Goal: Information Seeking & Learning: Find specific fact

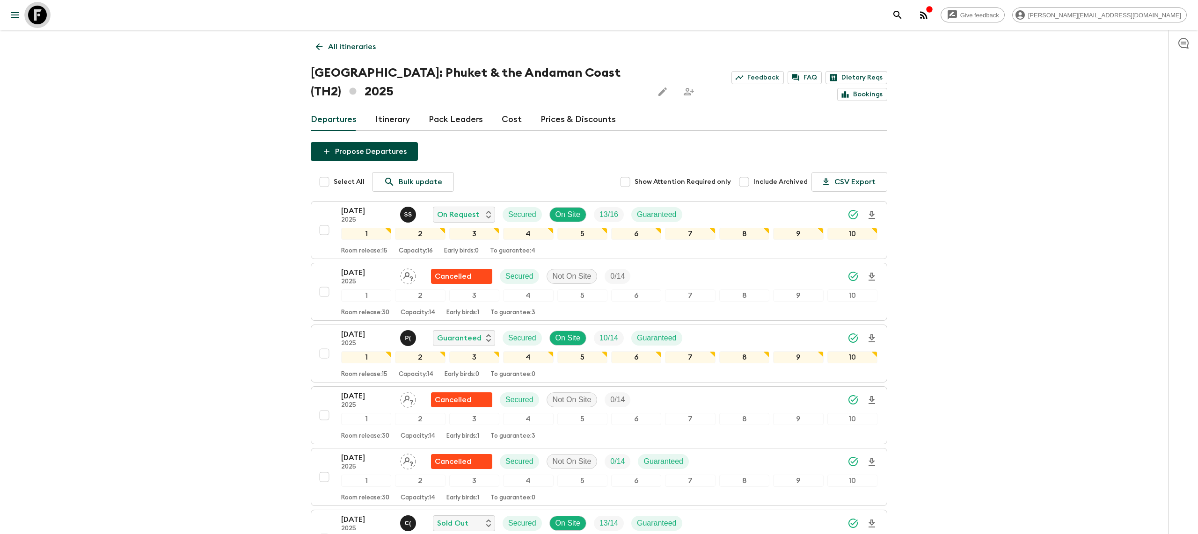
click at [31, 18] on icon at bounding box center [37, 15] width 19 height 19
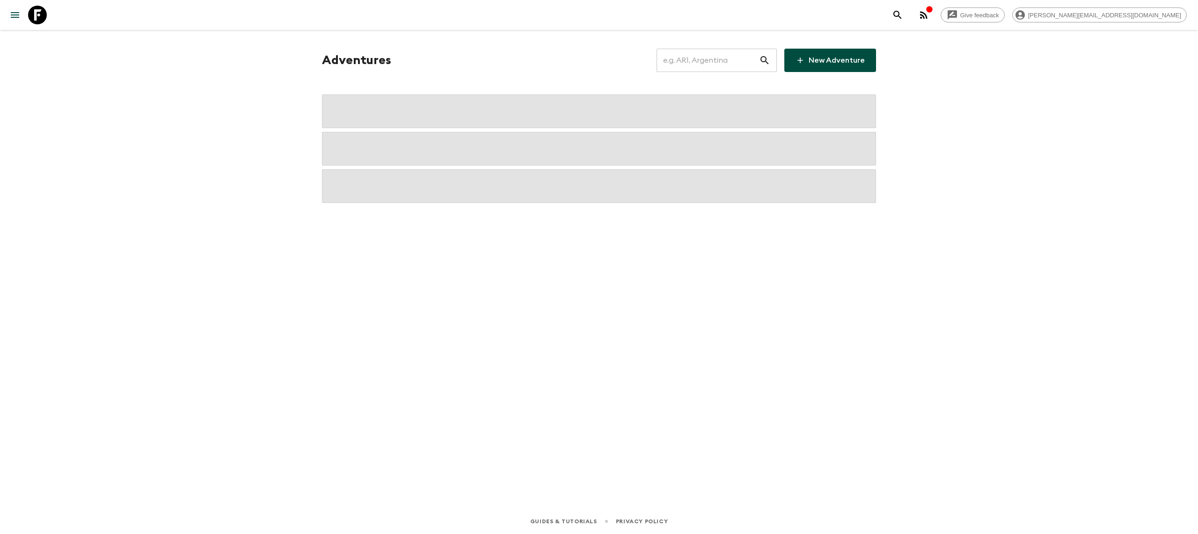
click at [721, 59] on input "text" at bounding box center [707, 60] width 102 height 26
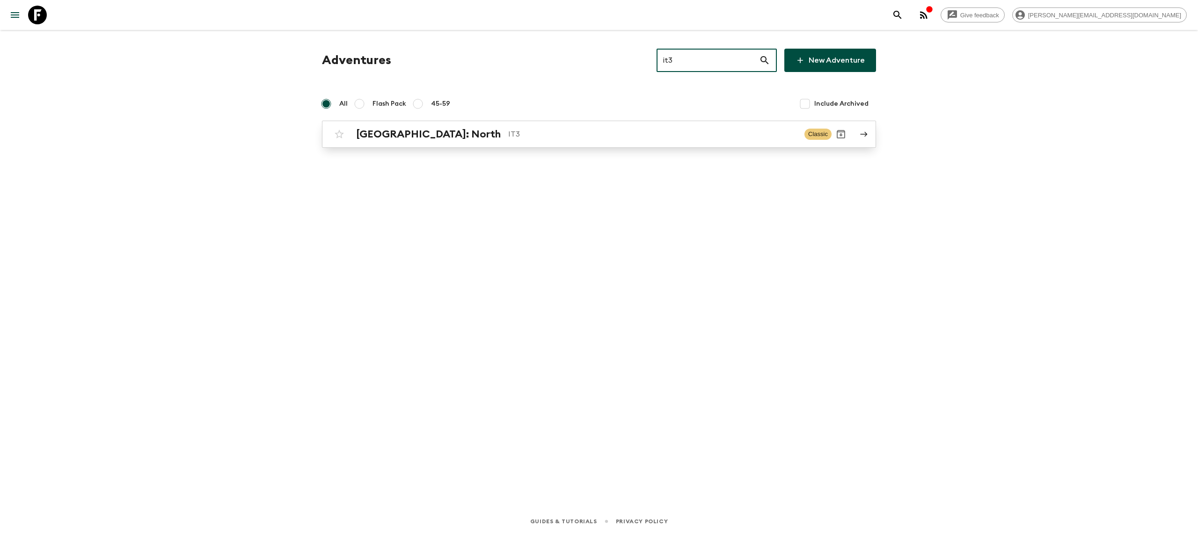
type input "it3"
click at [514, 135] on p "IT3" at bounding box center [652, 134] width 289 height 11
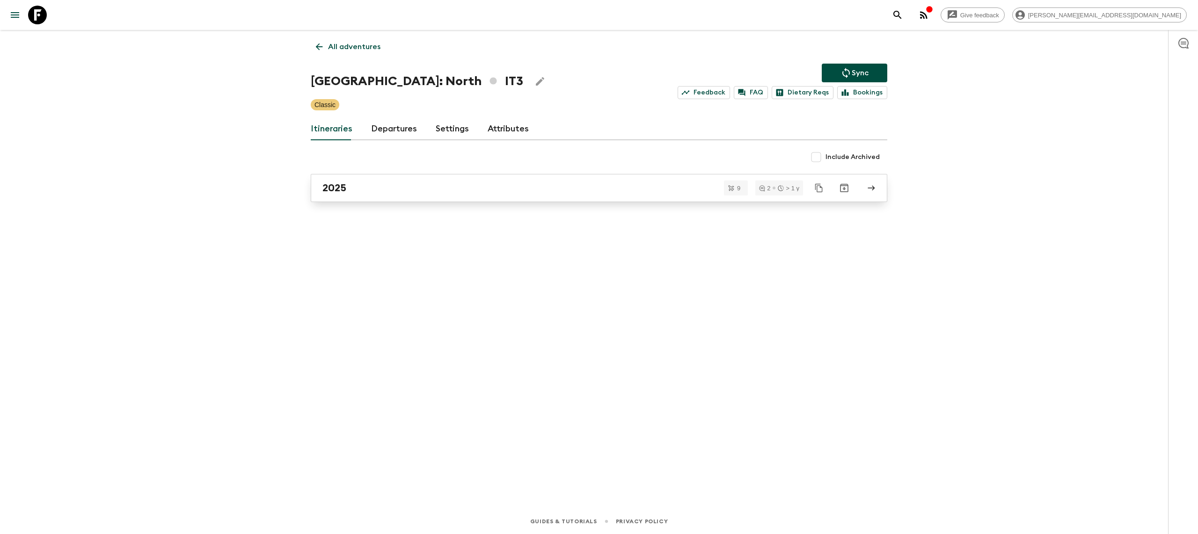
click at [343, 194] on h2 "2025" at bounding box center [334, 188] width 24 height 12
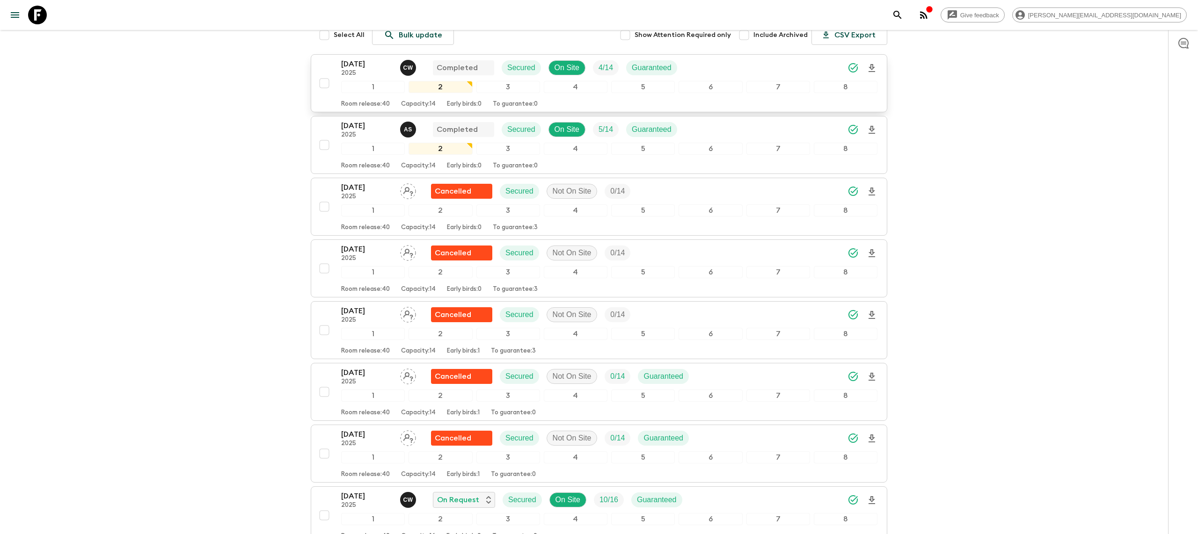
scroll to position [133, 0]
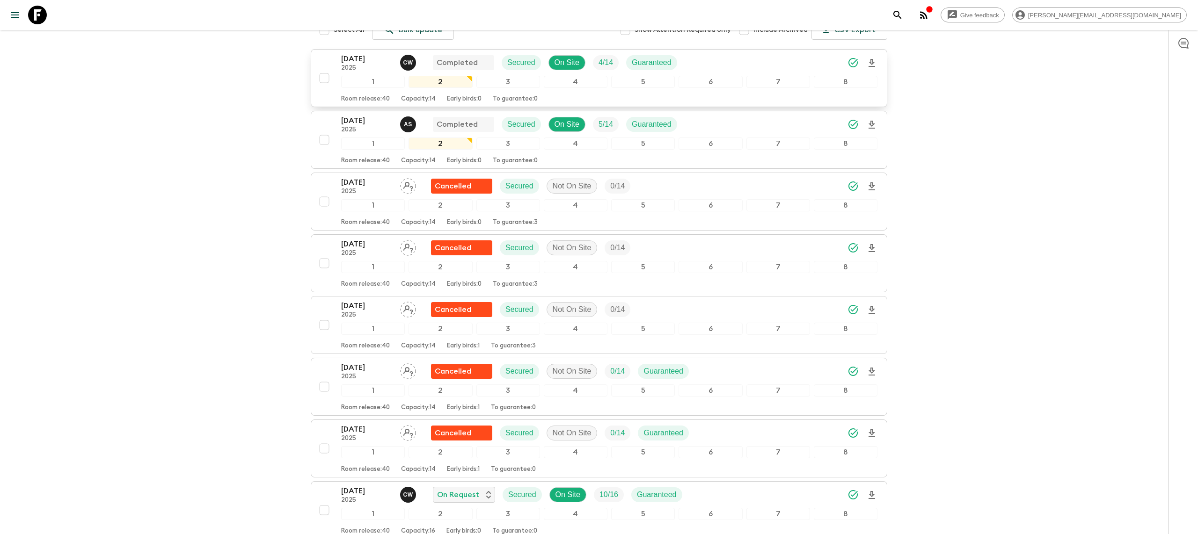
click at [322, 78] on input "checkbox" at bounding box center [324, 78] width 19 height 19
checkbox input "true"
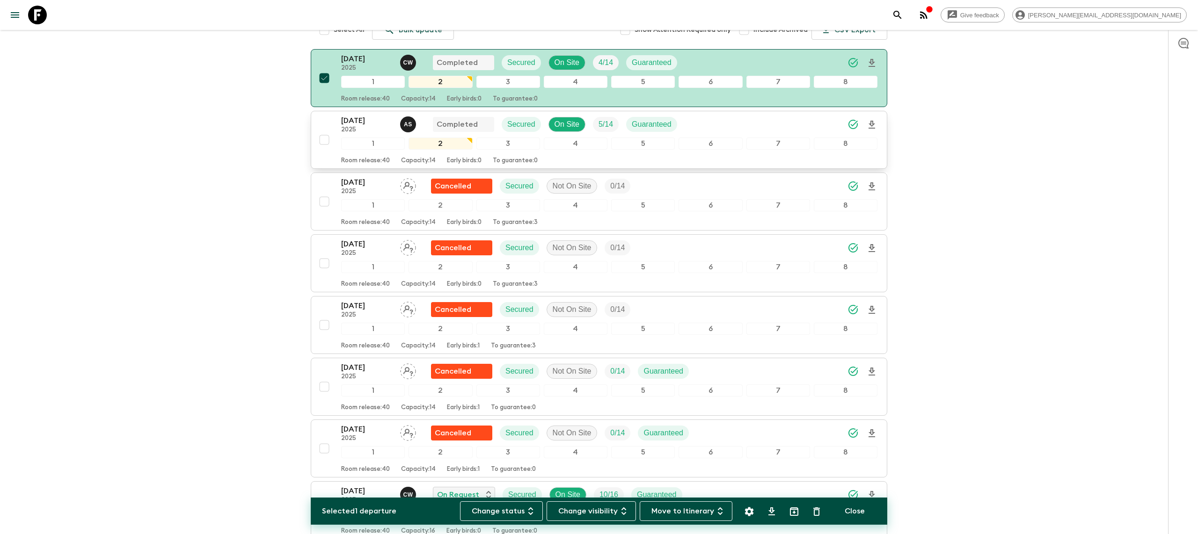
click at [326, 139] on input "checkbox" at bounding box center [324, 140] width 19 height 19
checkbox input "true"
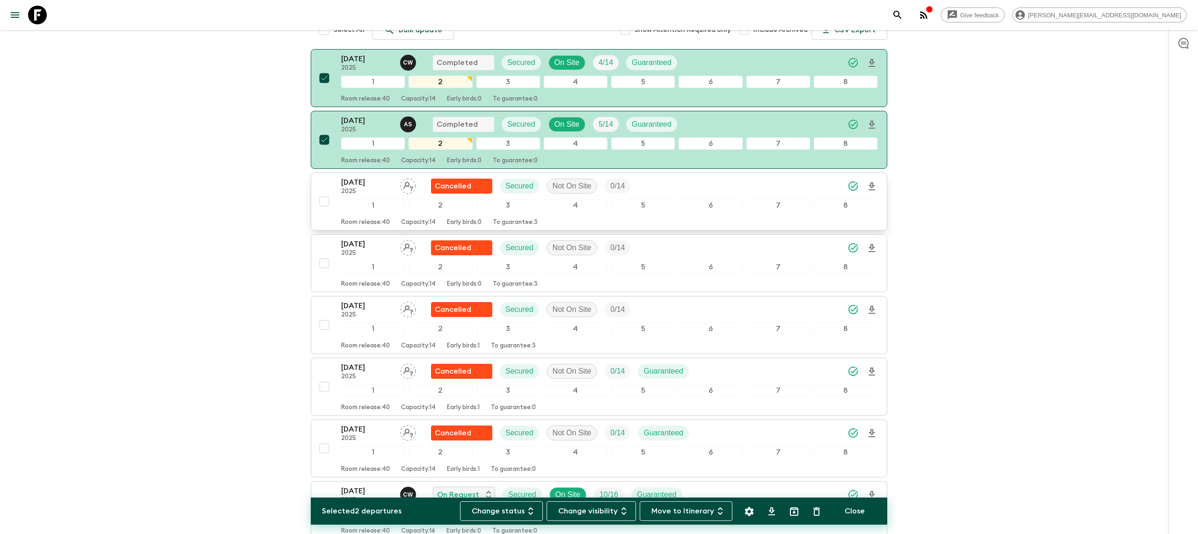
click at [324, 204] on input "checkbox" at bounding box center [324, 201] width 19 height 19
checkbox input "true"
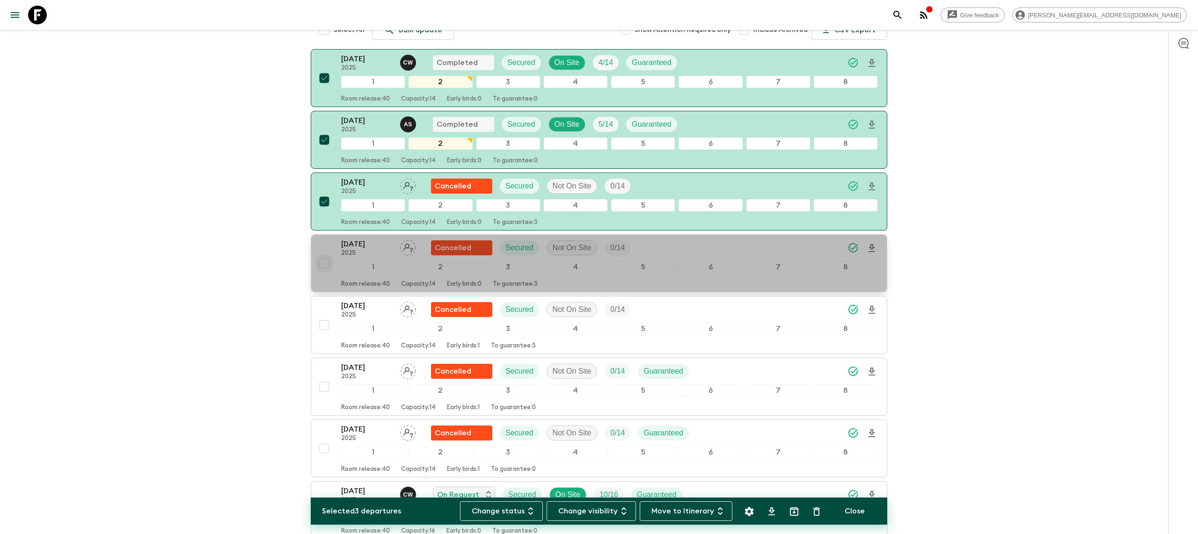
click at [324, 264] on input "checkbox" at bounding box center [324, 263] width 19 height 19
checkbox input "true"
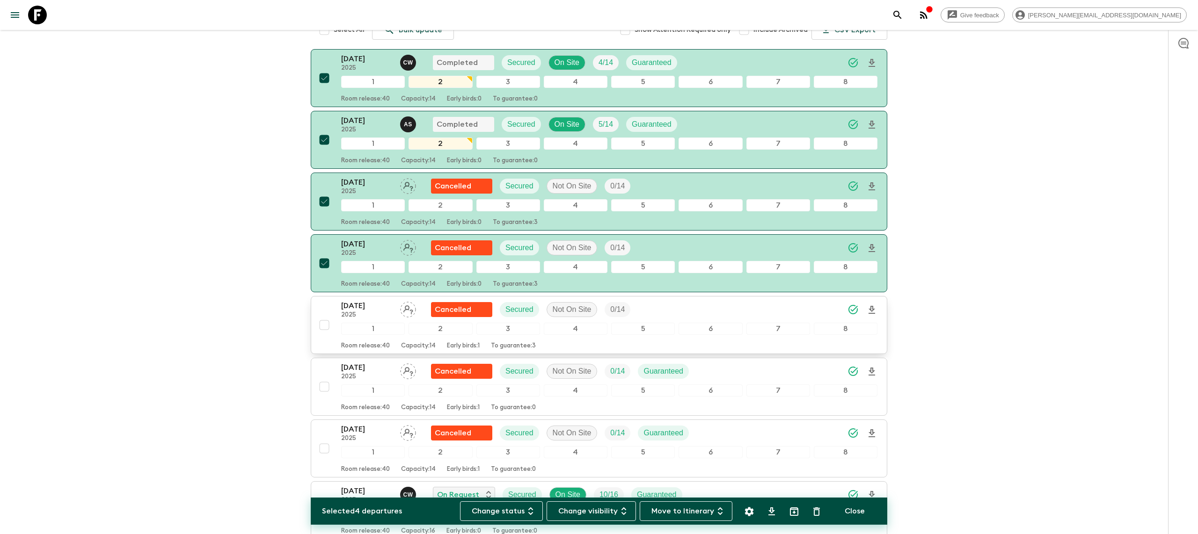
click at [321, 328] on input "checkbox" at bounding box center [324, 325] width 19 height 19
checkbox input "true"
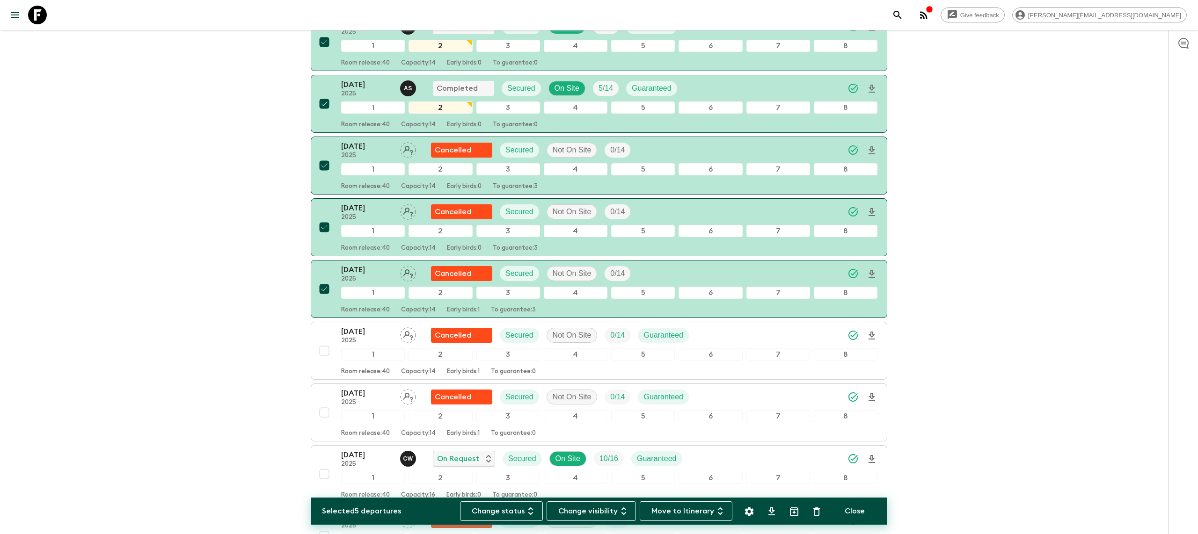
scroll to position [291, 0]
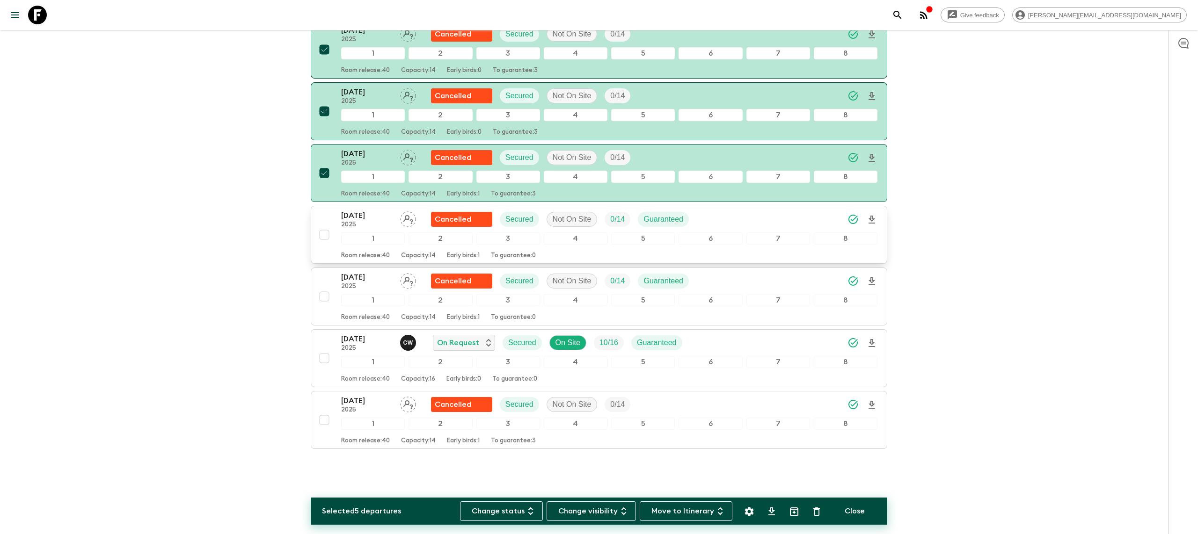
click at [326, 233] on input "checkbox" at bounding box center [324, 235] width 19 height 19
checkbox input "true"
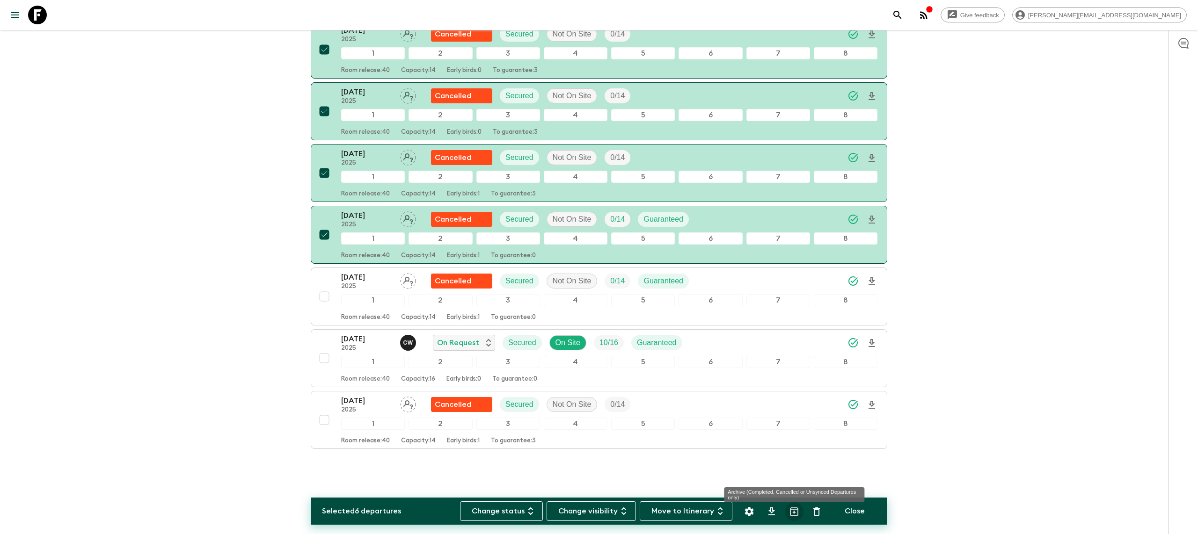
click at [791, 510] on icon "Archive (Completed, Cancelled or Unsynced Departures only)" at bounding box center [793, 511] width 11 height 11
checkbox input "false"
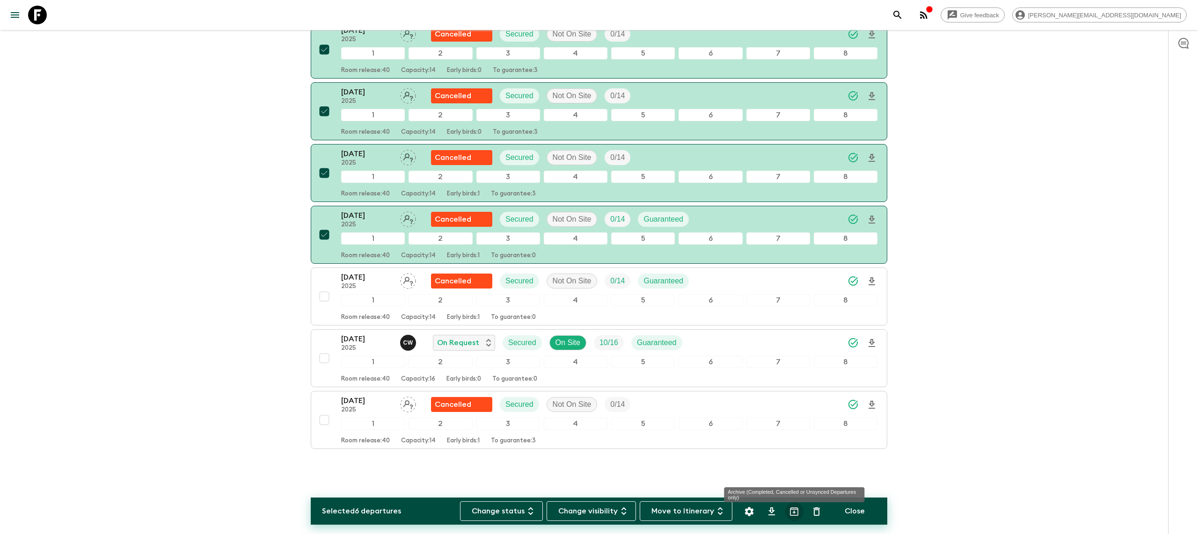
checkbox input "false"
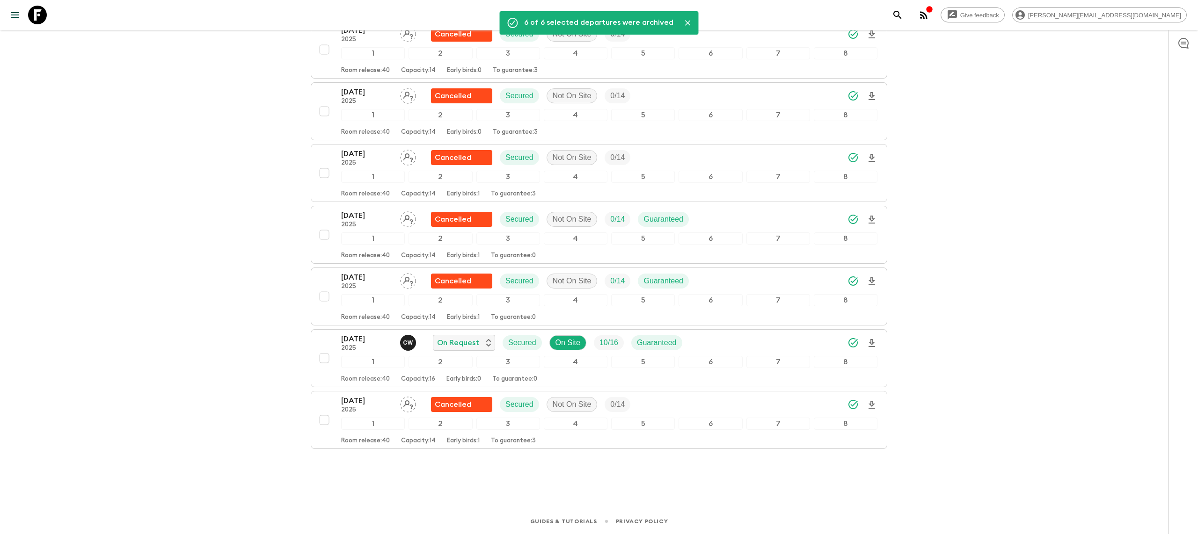
scroll to position [0, 0]
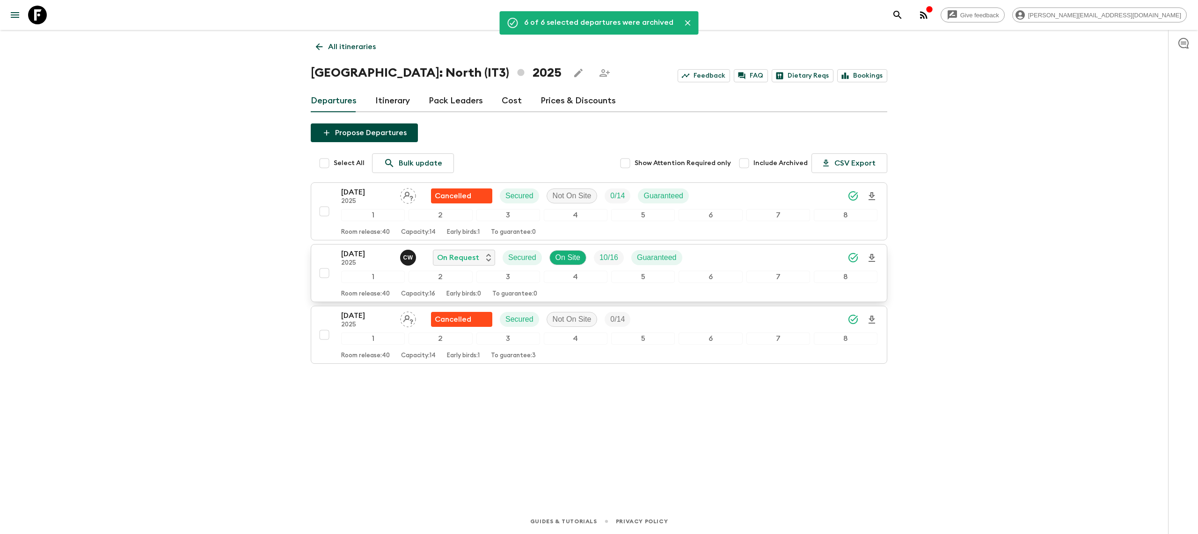
click at [772, 255] on div "[DATE] 2025 C W On Request Secured On Site 10 / 16 Guaranteed" at bounding box center [609, 257] width 536 height 19
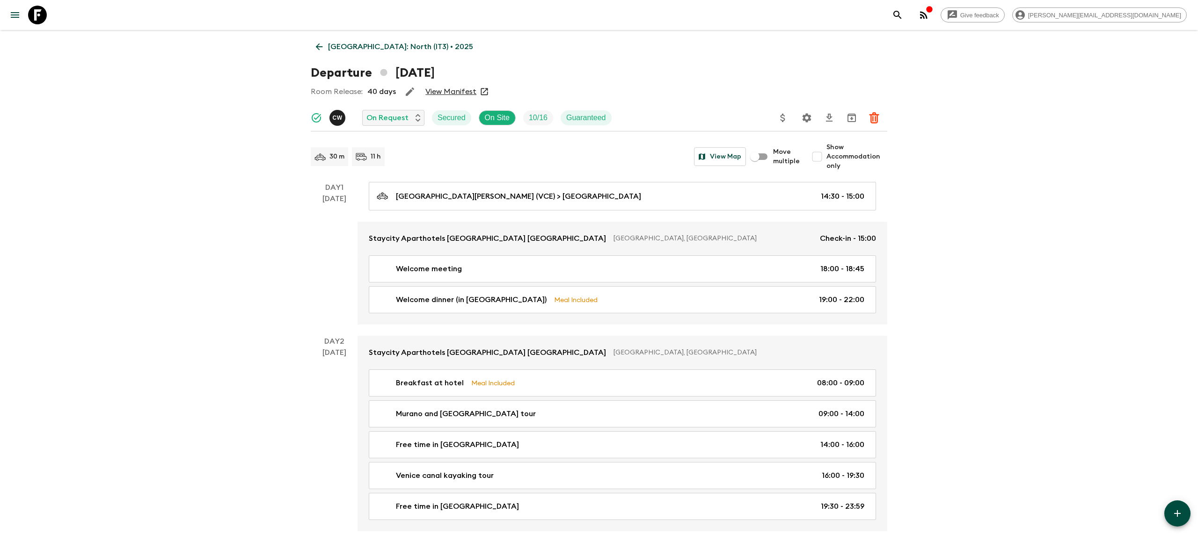
click at [802, 112] on icon "Settings" at bounding box center [806, 117] width 11 height 11
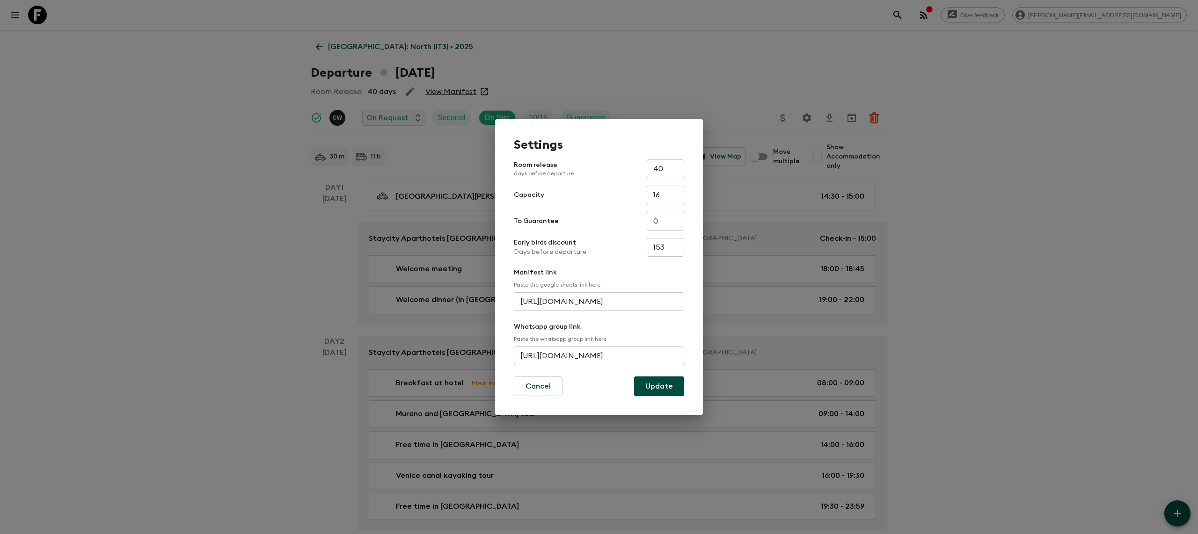
click at [576, 352] on input "[URL][DOMAIN_NAME]" at bounding box center [599, 356] width 170 height 19
click at [534, 393] on button "Cancel" at bounding box center [538, 387] width 49 height 20
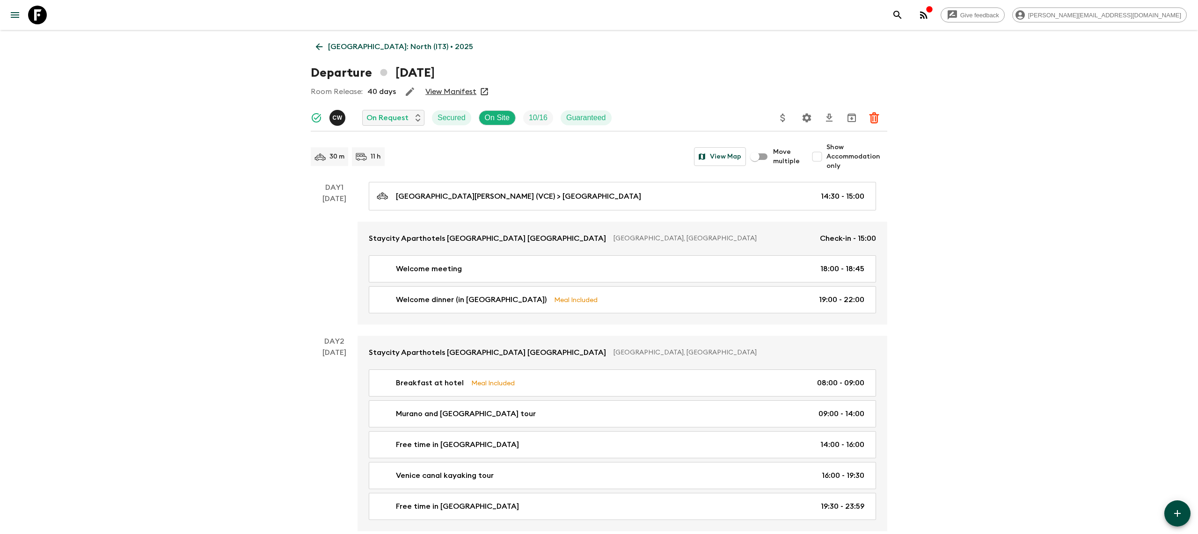
click at [353, 45] on p "[GEOGRAPHIC_DATA]: North (IT3) • 2025" at bounding box center [400, 46] width 145 height 11
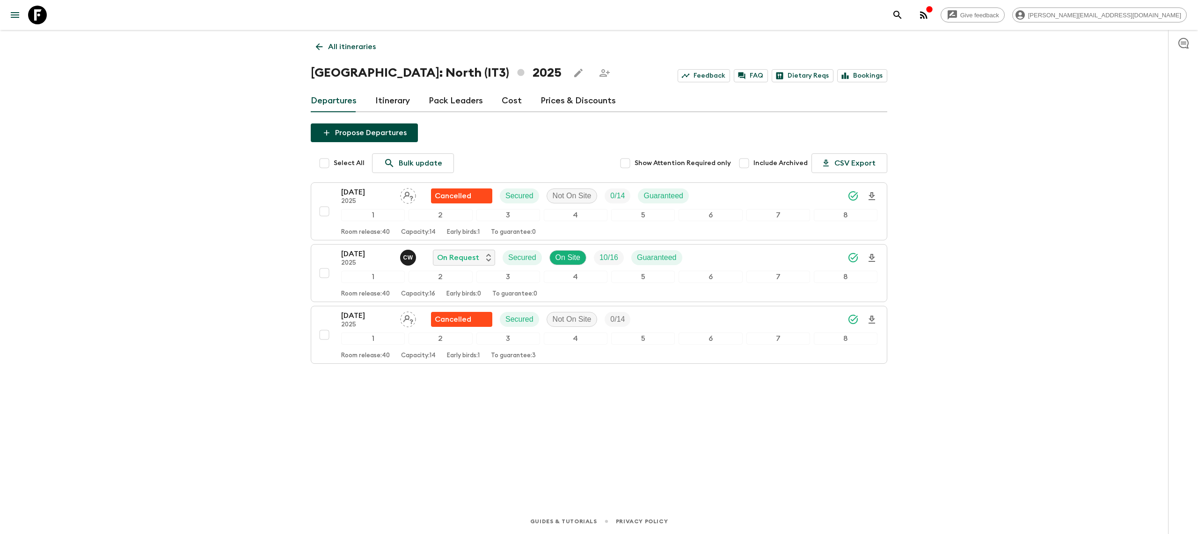
click at [385, 98] on link "Itinerary" at bounding box center [392, 101] width 35 height 22
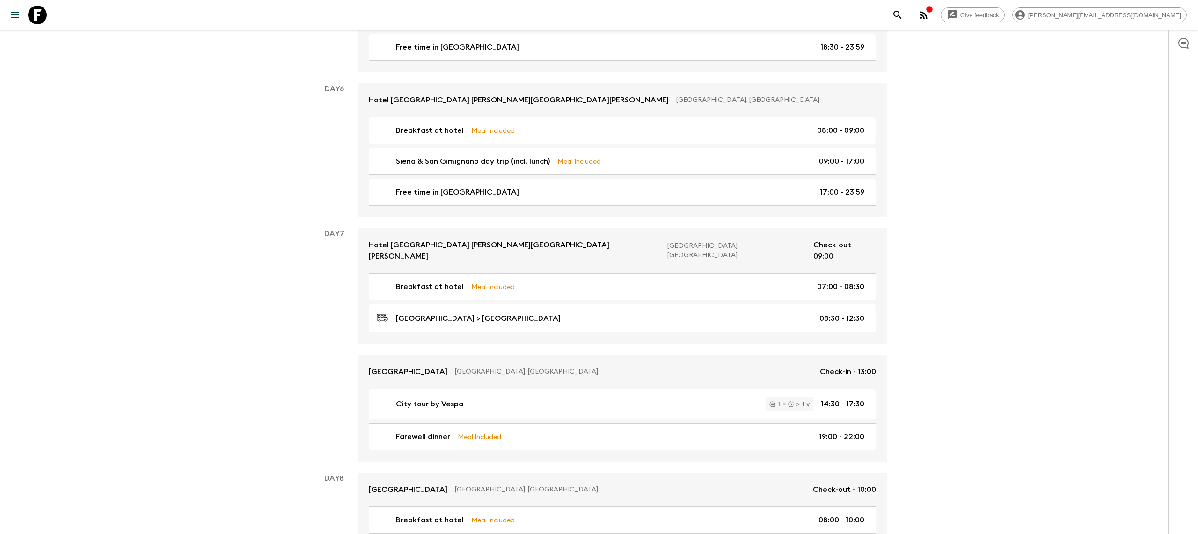
scroll to position [1143, 0]
click at [38, 17] on icon at bounding box center [37, 15] width 19 height 19
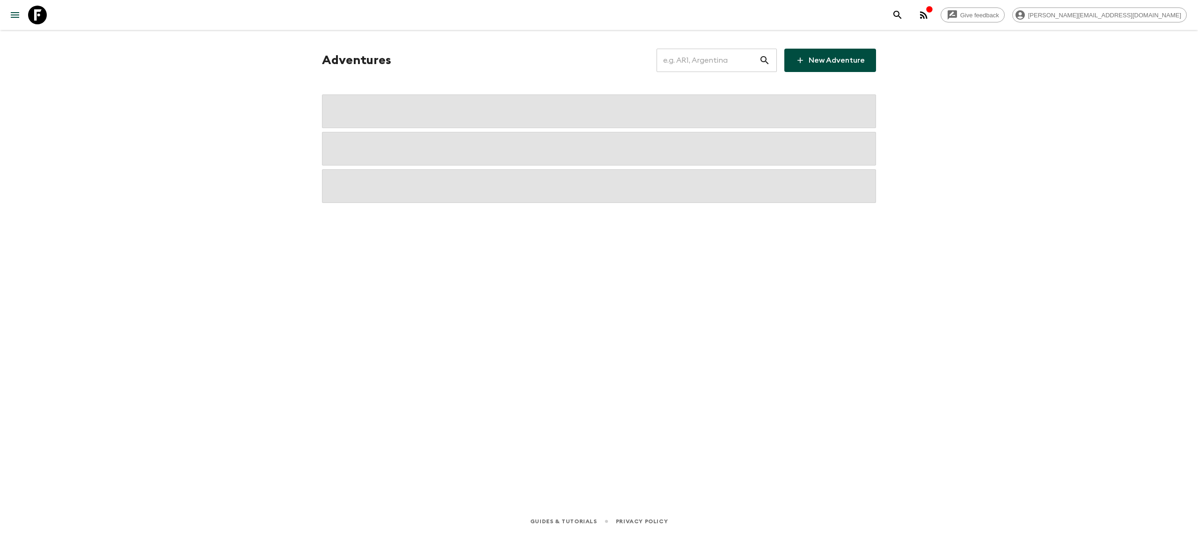
click at [711, 59] on input "text" at bounding box center [707, 60] width 102 height 26
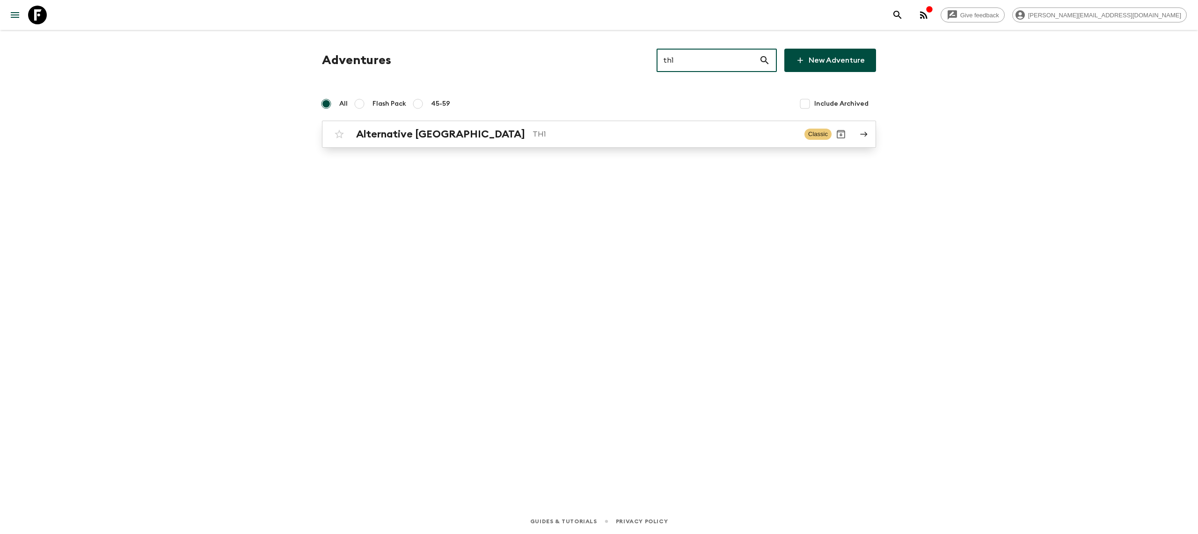
type input "th1"
click at [532, 137] on p "TH1" at bounding box center [664, 134] width 264 height 11
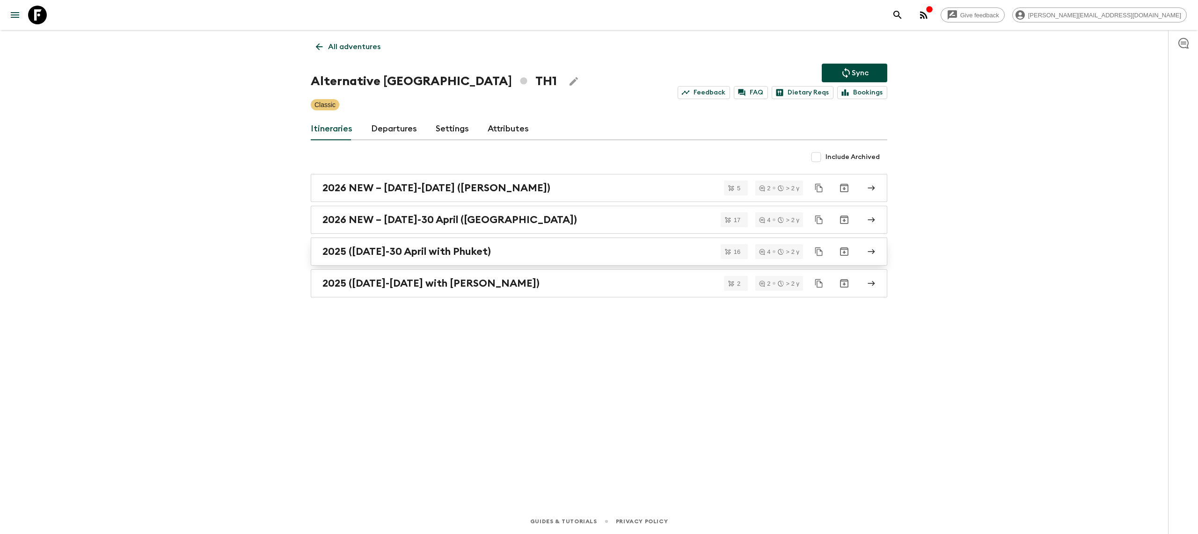
click at [425, 254] on h2 "2025 ([DATE]-30 April with Phuket)" at bounding box center [406, 252] width 168 height 12
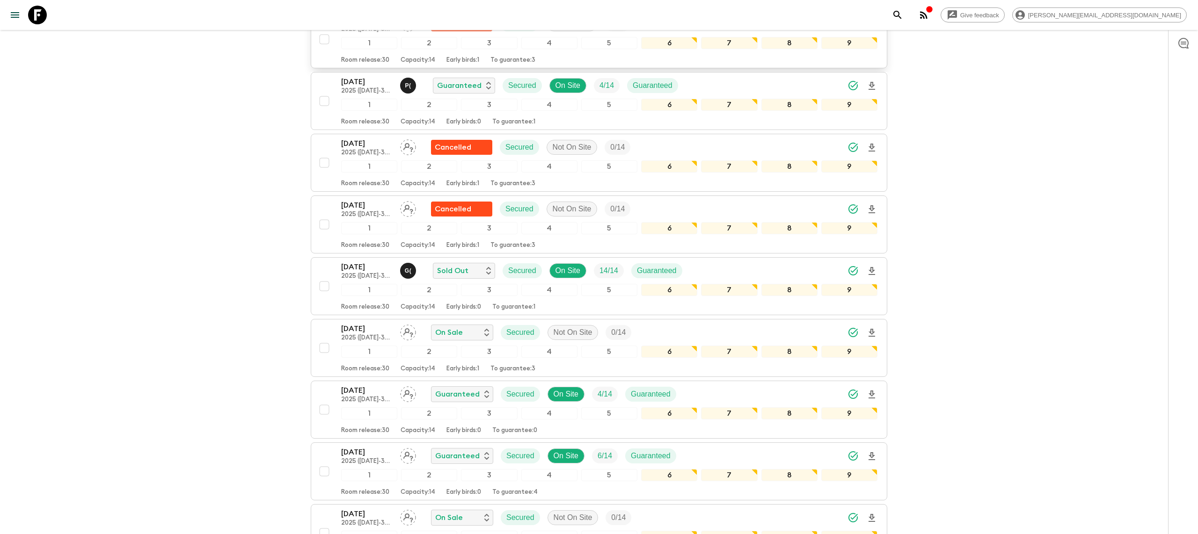
scroll to position [214, 0]
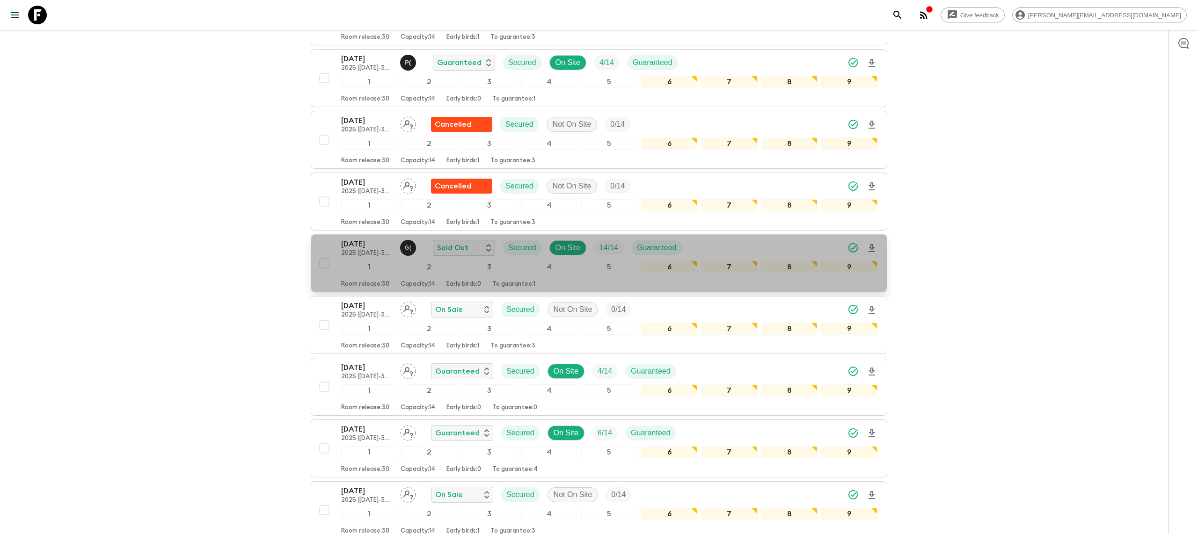
click at [365, 248] on p "[DATE]" at bounding box center [366, 244] width 51 height 11
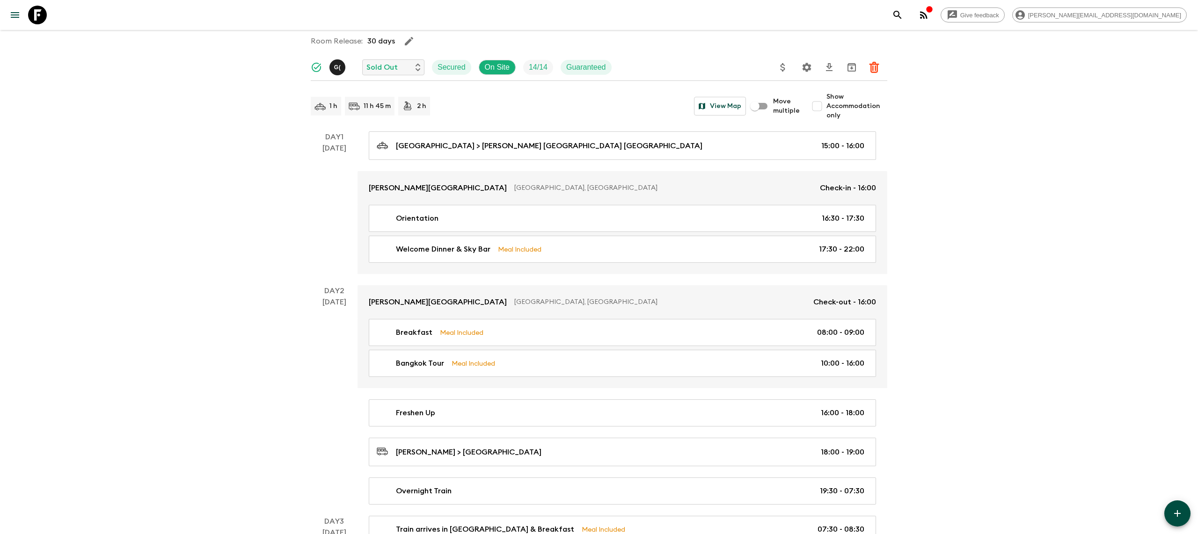
scroll to position [47, 0]
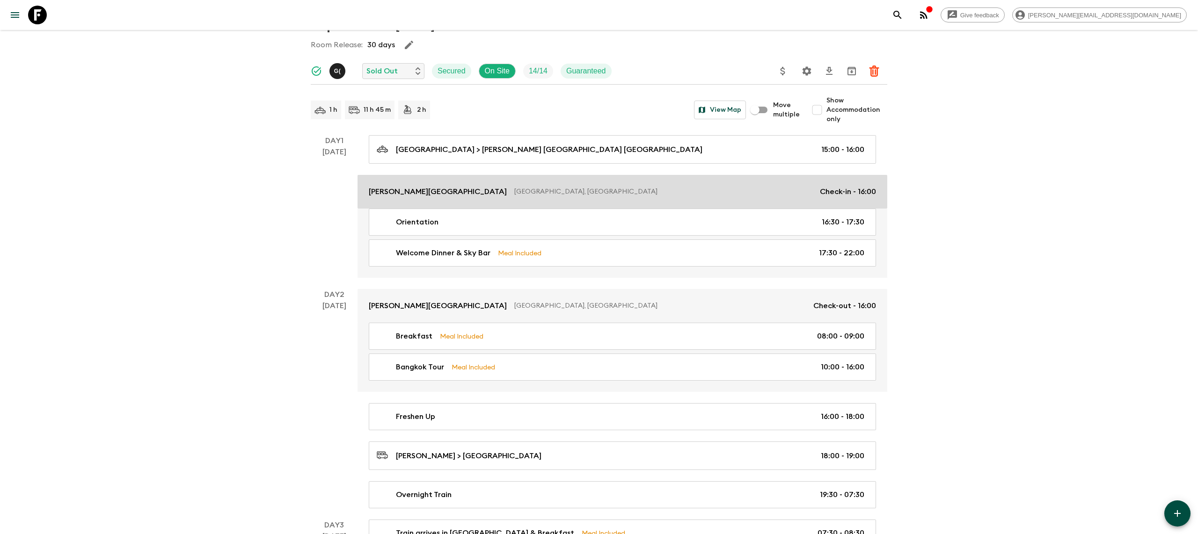
click at [451, 179] on link "[PERSON_NAME][GEOGRAPHIC_DATA] [GEOGRAPHIC_DATA], [GEOGRAPHIC_DATA] Check-in - …" at bounding box center [622, 192] width 530 height 34
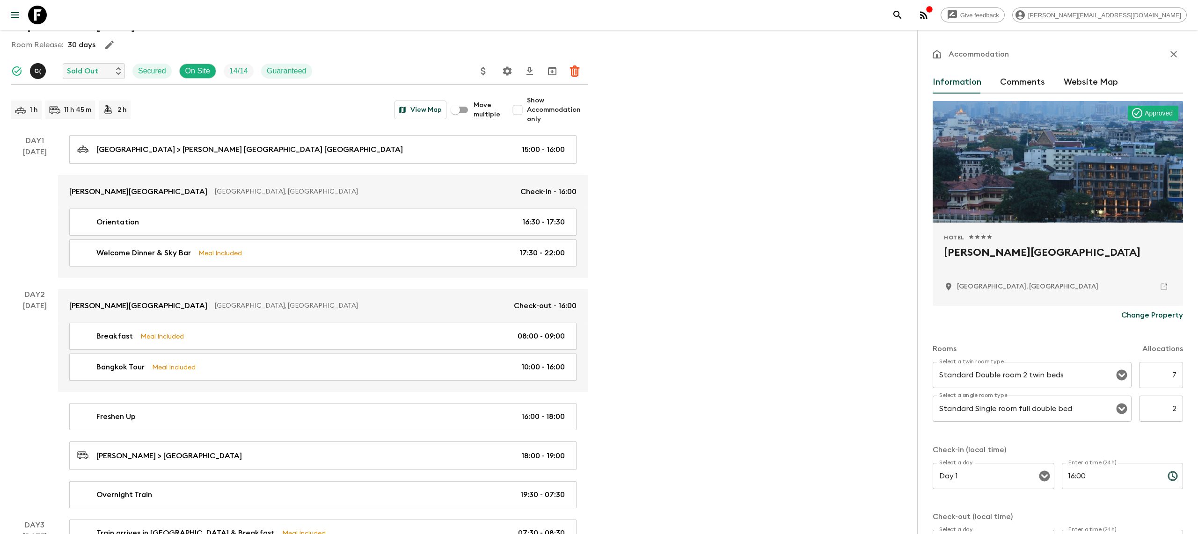
click at [1031, 253] on h2 "[PERSON_NAME][GEOGRAPHIC_DATA]" at bounding box center [1058, 260] width 228 height 30
copy div "[PERSON_NAME][GEOGRAPHIC_DATA]"
